Goal: Task Accomplishment & Management: Manage account settings

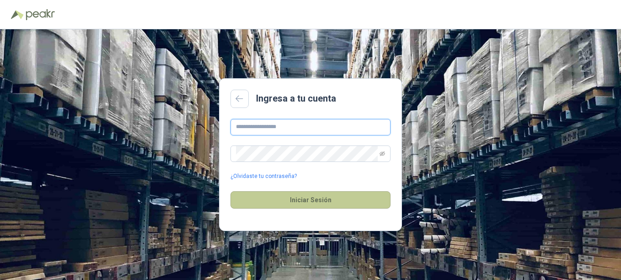
type input "**********"
click at [338, 201] on button "Iniciar Sesión" at bounding box center [311, 199] width 160 height 17
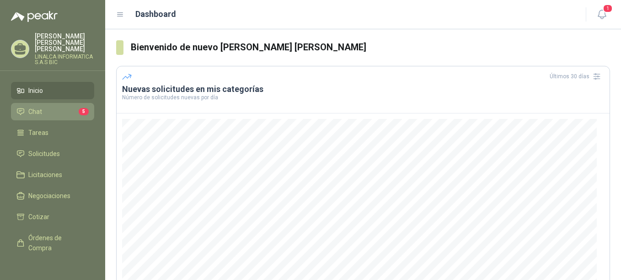
click at [34, 107] on span "Chat" at bounding box center [35, 112] width 14 height 10
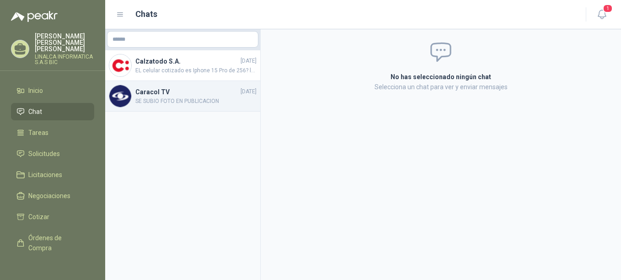
click at [208, 107] on div "Caracol TV [DATE] SE SUBIO FOTO EN PUBLICACION" at bounding box center [182, 96] width 155 height 31
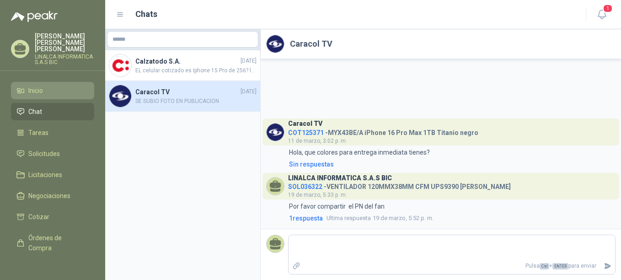
click at [38, 86] on span "Inicio" at bounding box center [35, 91] width 15 height 10
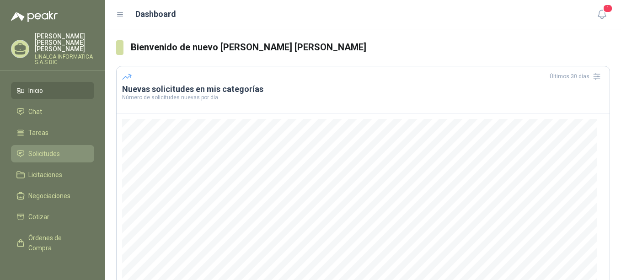
click at [44, 149] on span "Solicitudes" at bounding box center [44, 154] width 32 height 10
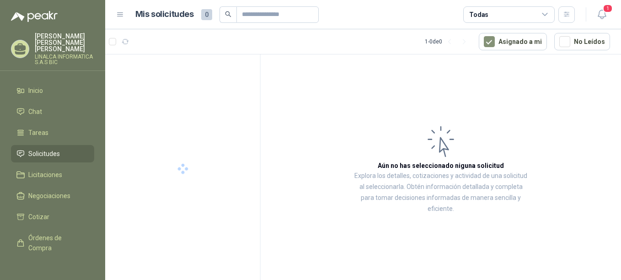
click at [44, 149] on span "Solicitudes" at bounding box center [44, 154] width 32 height 10
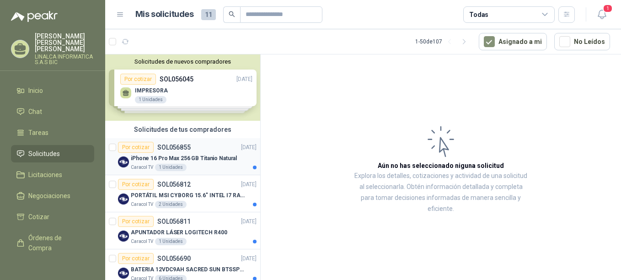
click at [193, 149] on div "Por cotizar SOL056855 [DATE]" at bounding box center [187, 147] width 139 height 11
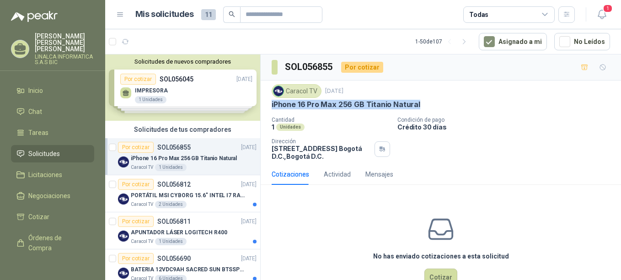
drag, startPoint x: 325, startPoint y: 100, endPoint x: 425, endPoint y: 103, distance: 99.3
click at [425, 103] on div "Caracol TV [DATE] iPhone 16 Pro Max 256 GB Titanio Natural Cantidad 1 Unidades …" at bounding box center [441, 122] width 360 height 83
drag, startPoint x: 425, startPoint y: 103, endPoint x: 389, endPoint y: 107, distance: 35.4
